Goal: Check status

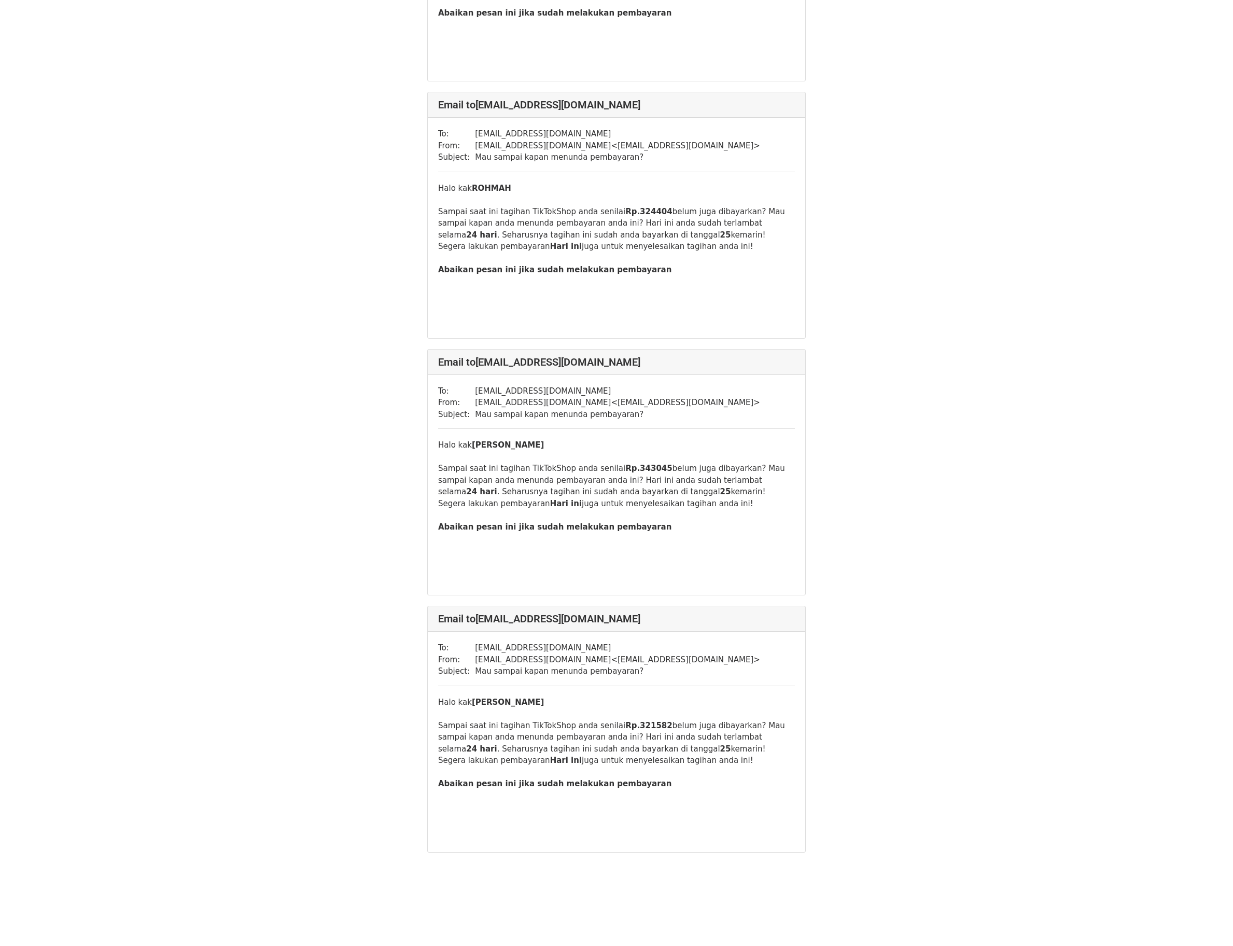
scroll to position [12162, 0]
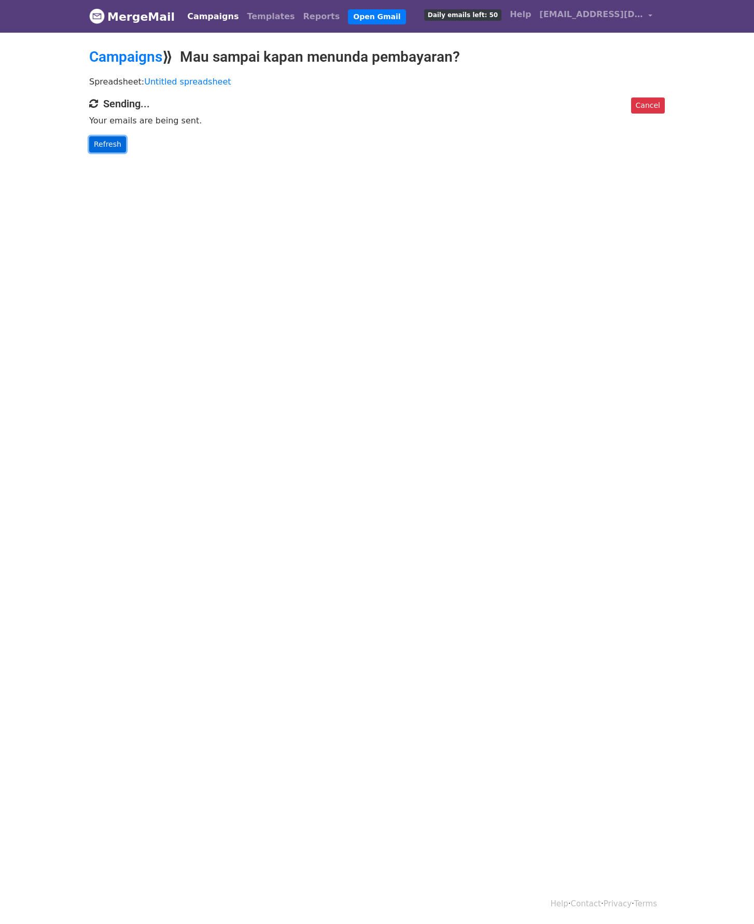
click at [107, 143] on link "Refresh" at bounding box center [107, 144] width 37 height 16
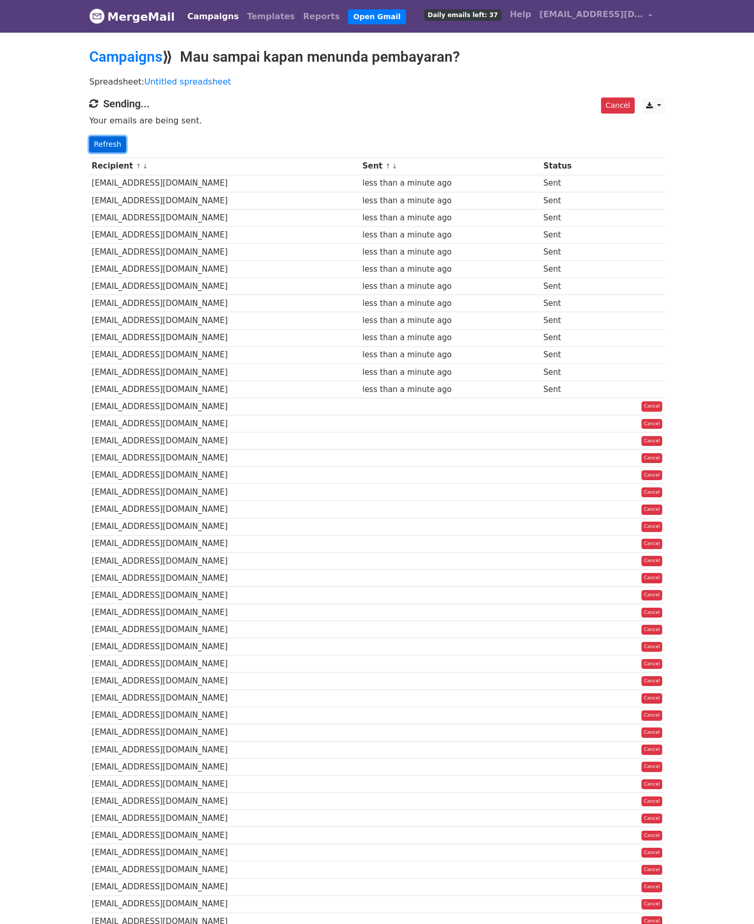
click at [98, 145] on link "Refresh" at bounding box center [107, 144] width 37 height 16
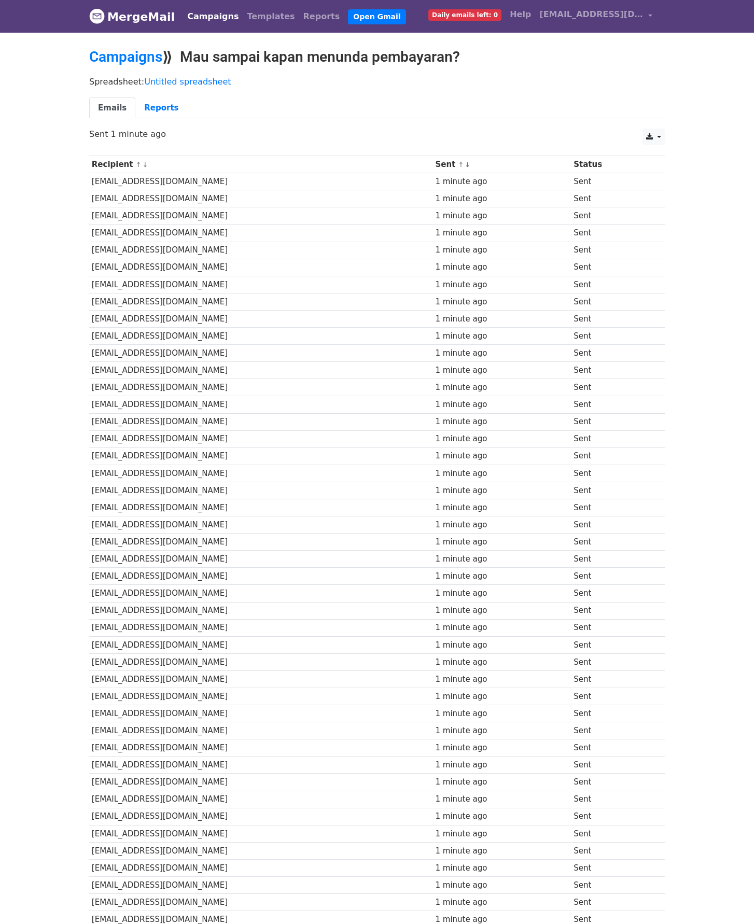
scroll to position [227, 0]
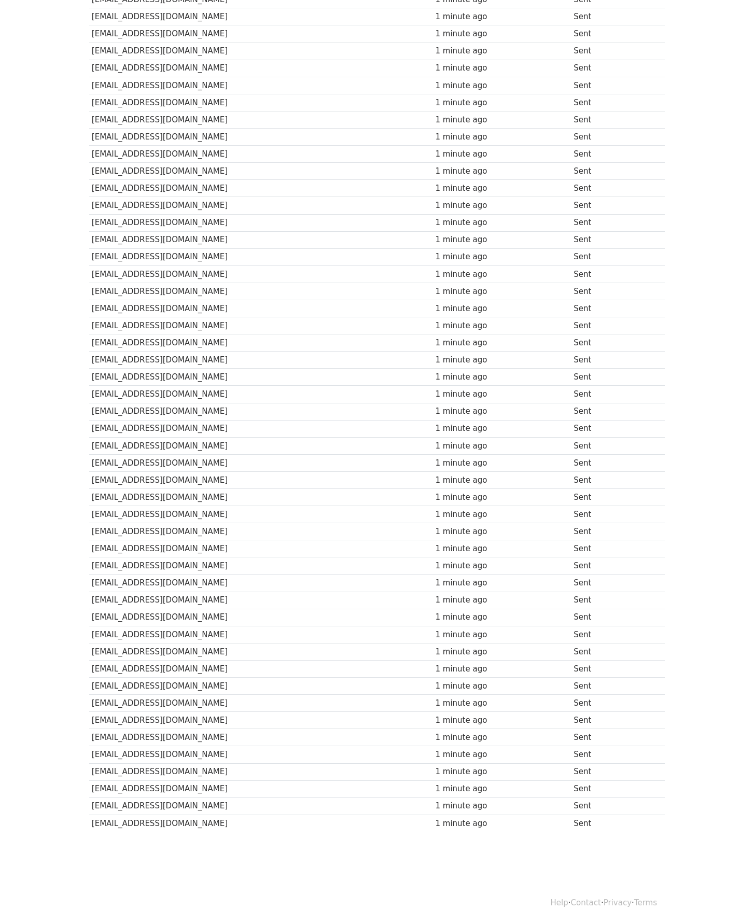
click at [215, 683] on td "[EMAIL_ADDRESS][DOMAIN_NAME]" at bounding box center [261, 686] width 344 height 17
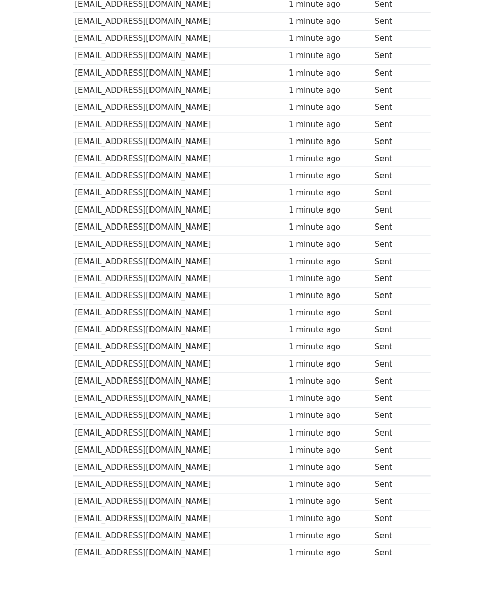
scroll to position [516, 0]
